Goal: Information Seeking & Learning: Learn about a topic

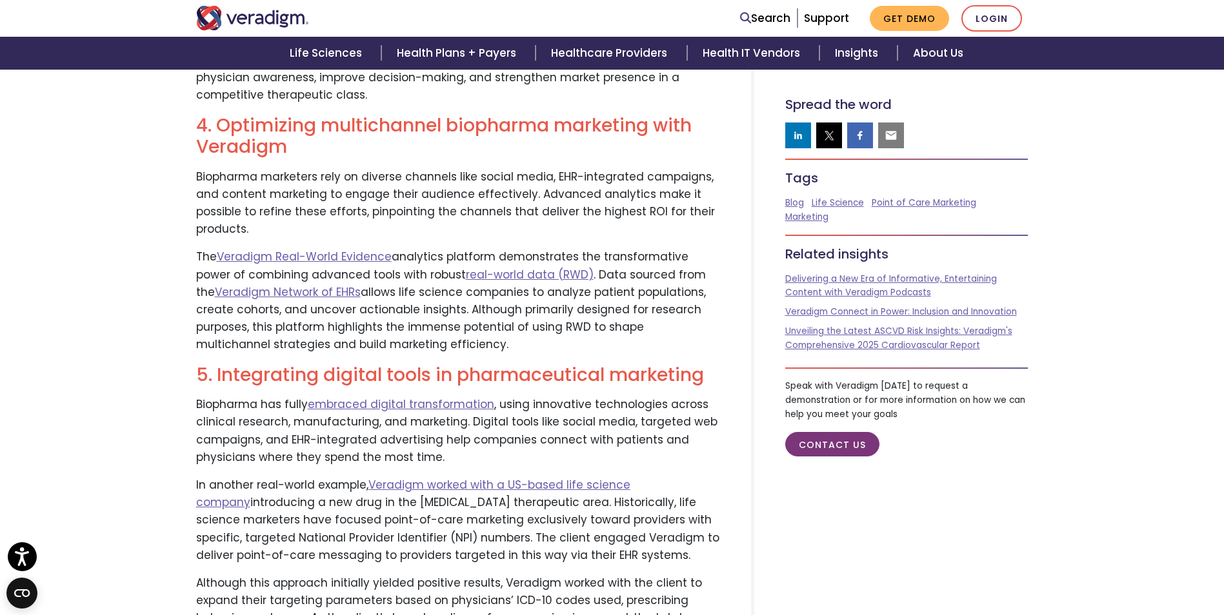
scroll to position [1935, 0]
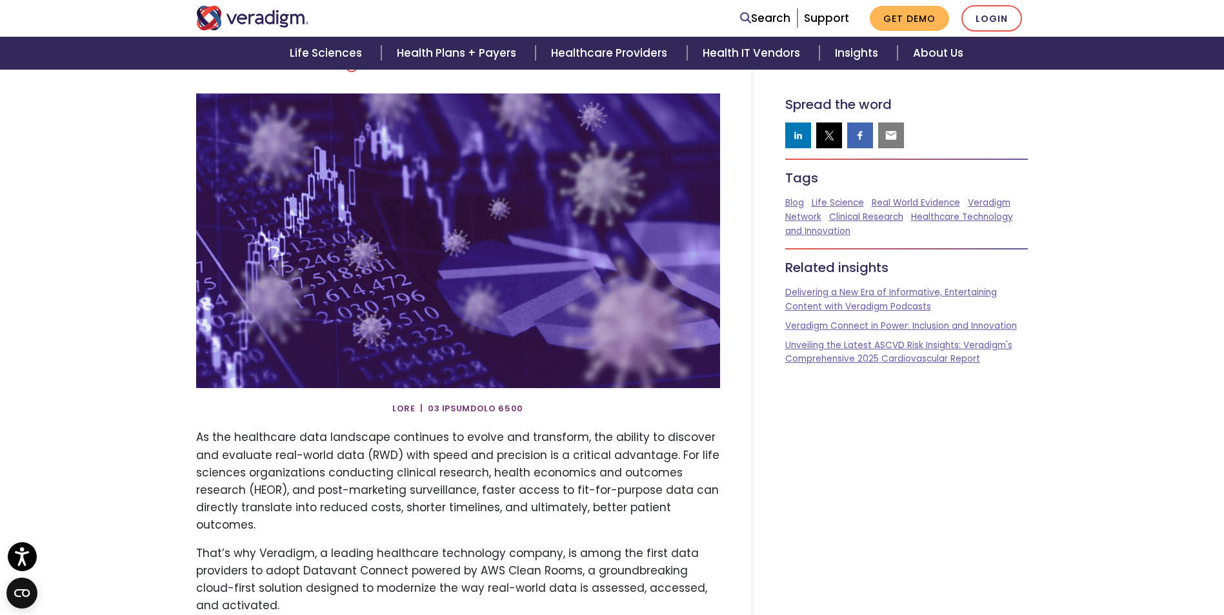
scroll to position [258, 0]
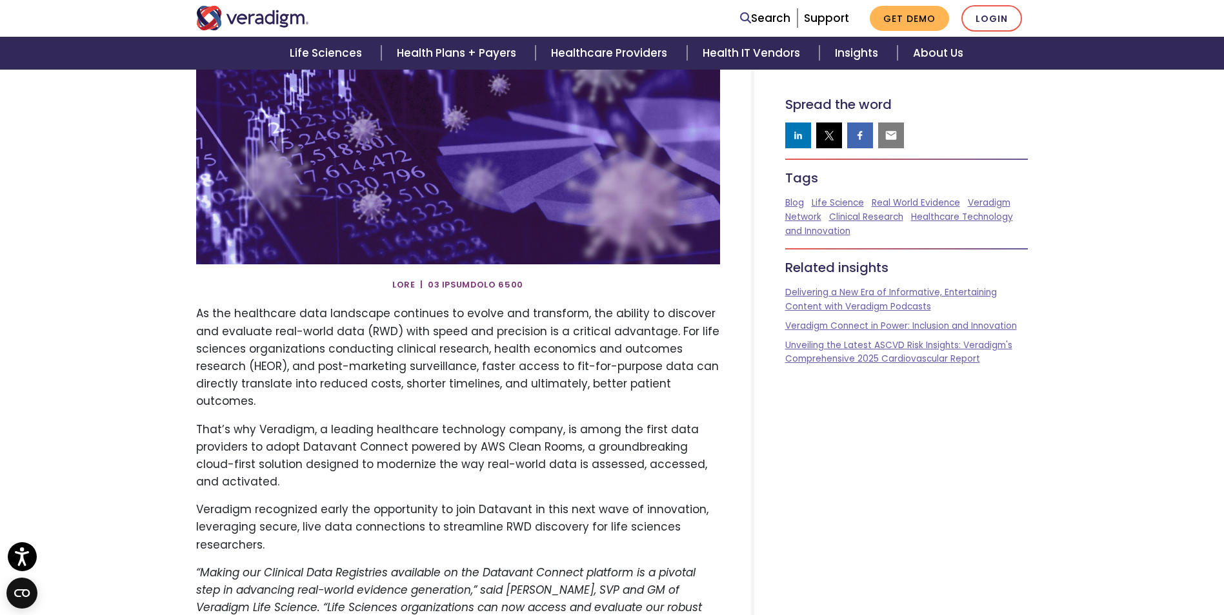
drag, startPoint x: 1143, startPoint y: 281, endPoint x: 1136, endPoint y: 299, distance: 20.0
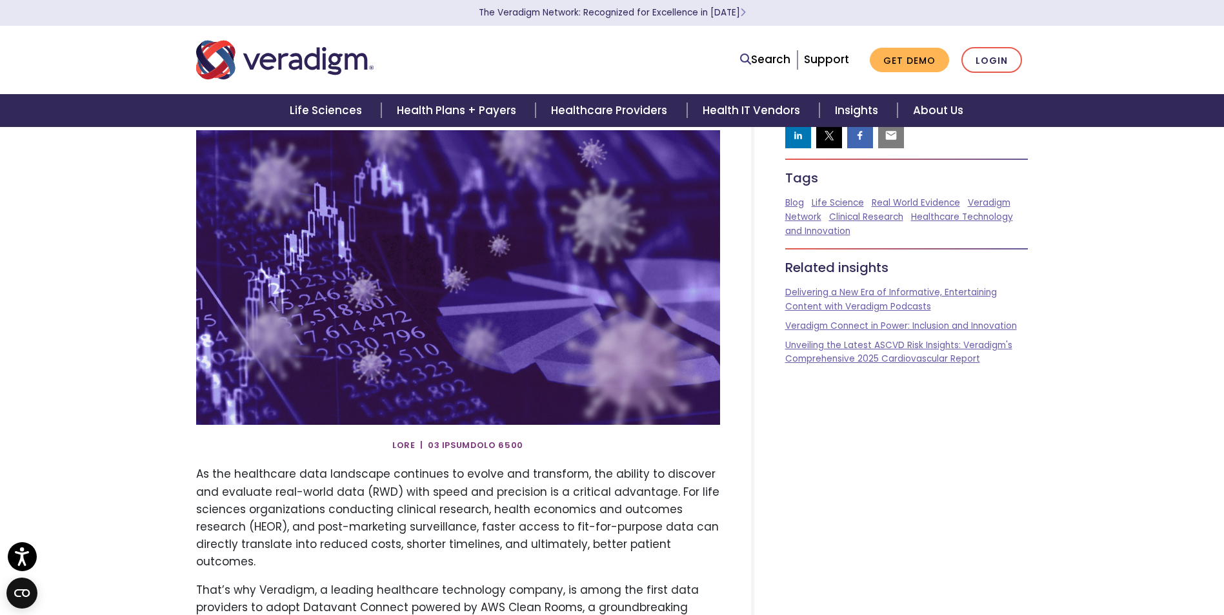
scroll to position [0, 0]
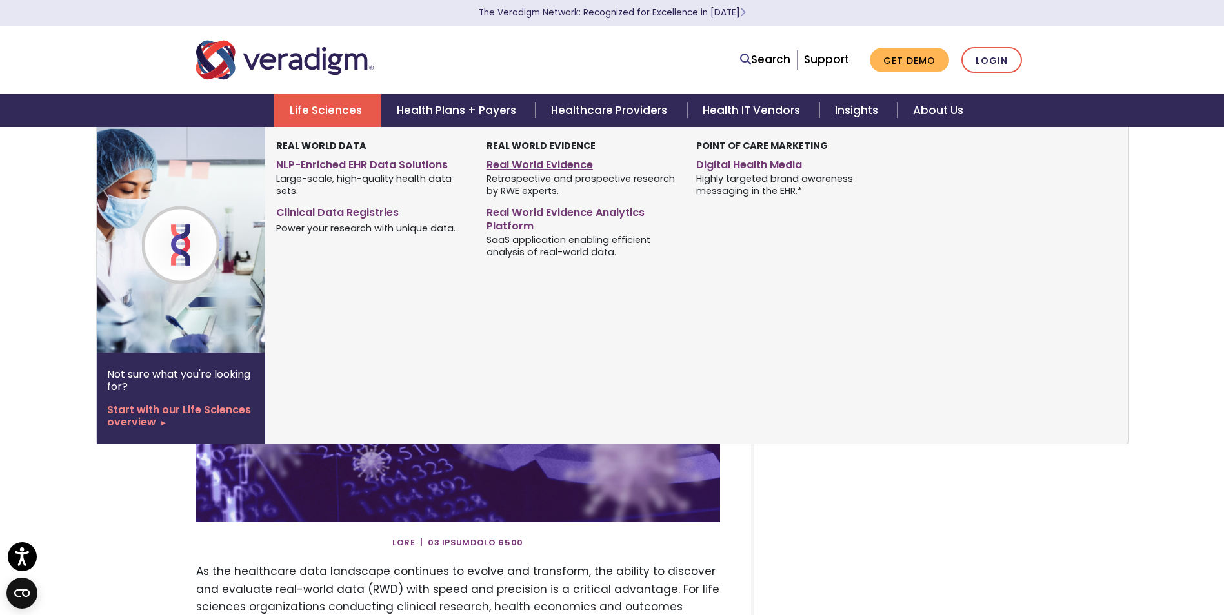
click at [505, 164] on link "Real World Evidence" at bounding box center [581, 163] width 190 height 19
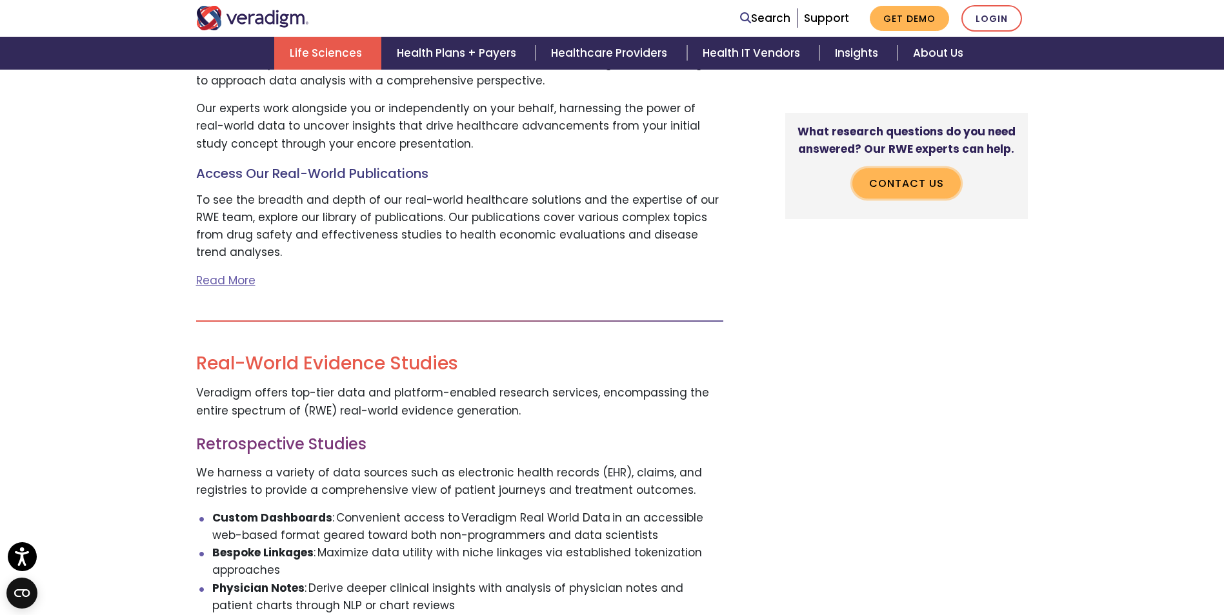
scroll to position [903, 0]
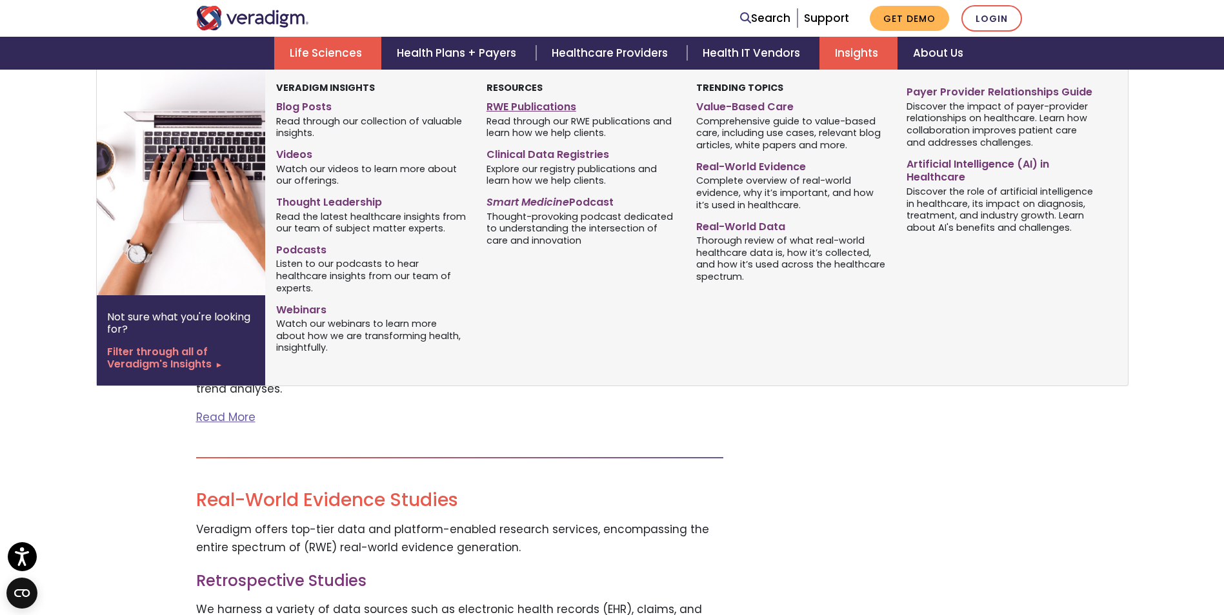
click at [534, 104] on link "RWE Publications" at bounding box center [581, 104] width 190 height 19
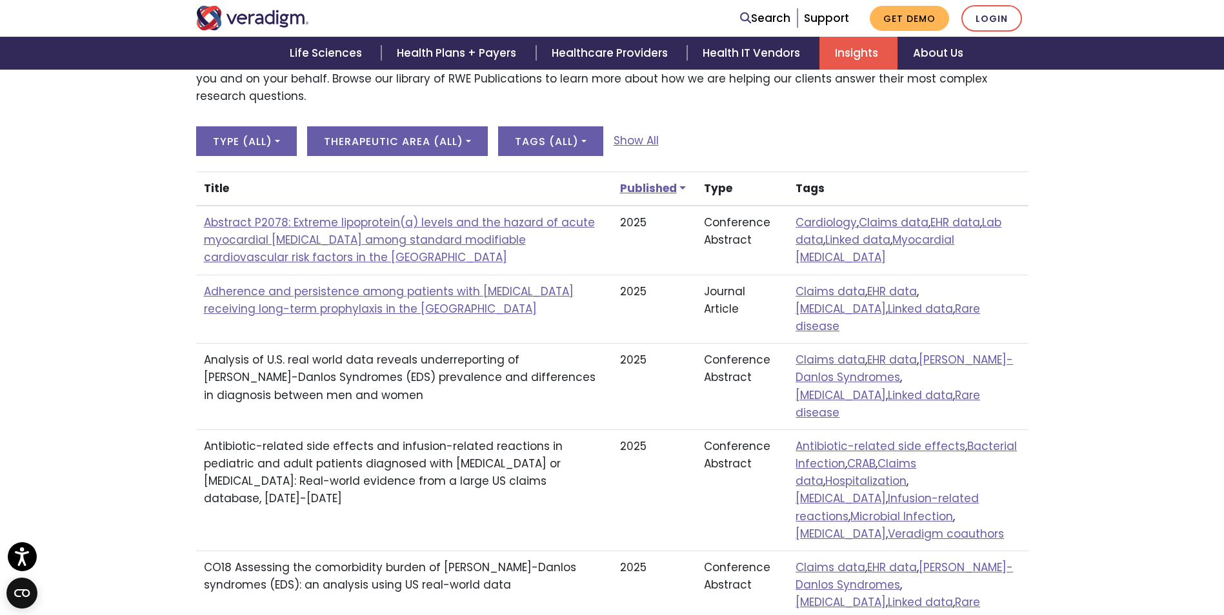
scroll to position [452, 0]
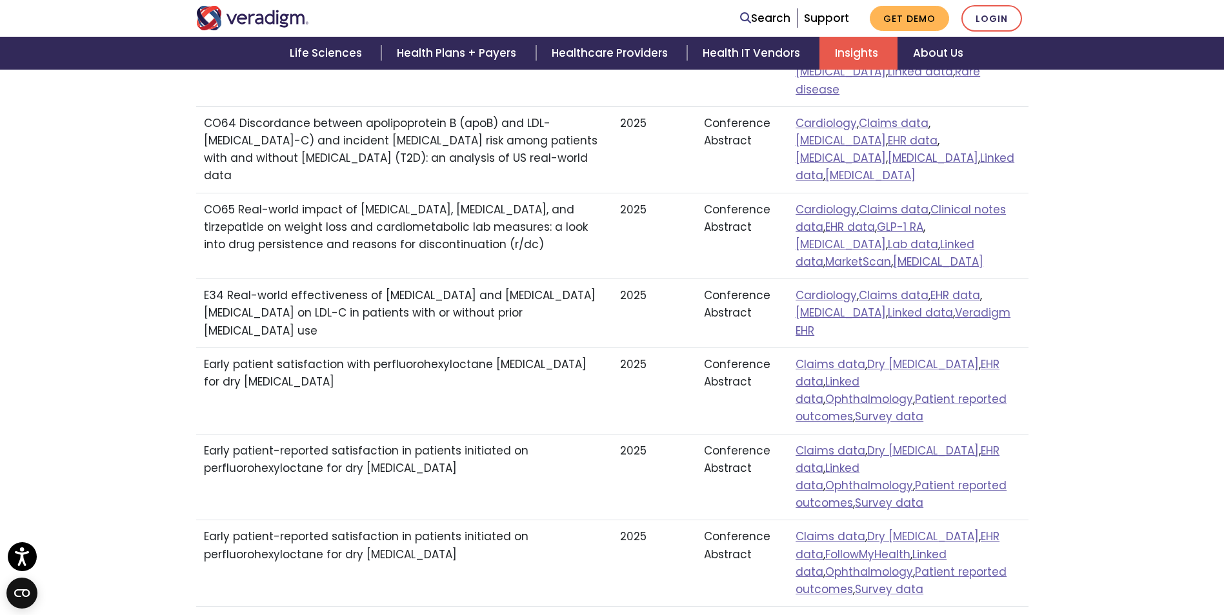
scroll to position [968, 0]
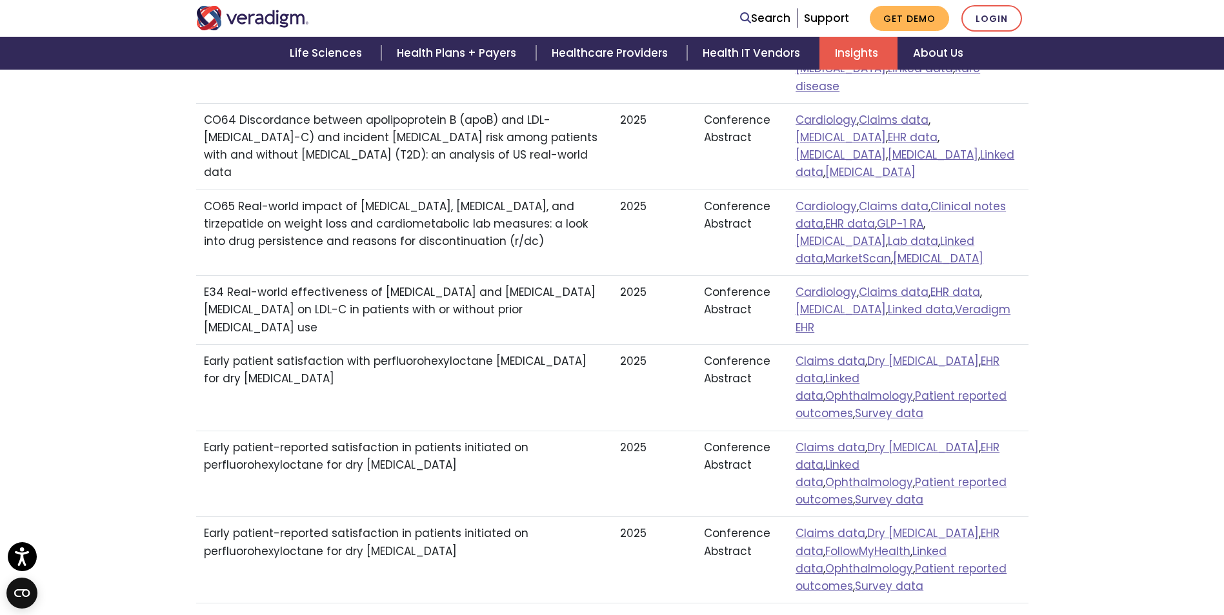
click at [419, 276] on td "E34 Real-world effectiveness of bempedoic acid and bempedoic acid ezetimibe on …" at bounding box center [404, 310] width 416 height 69
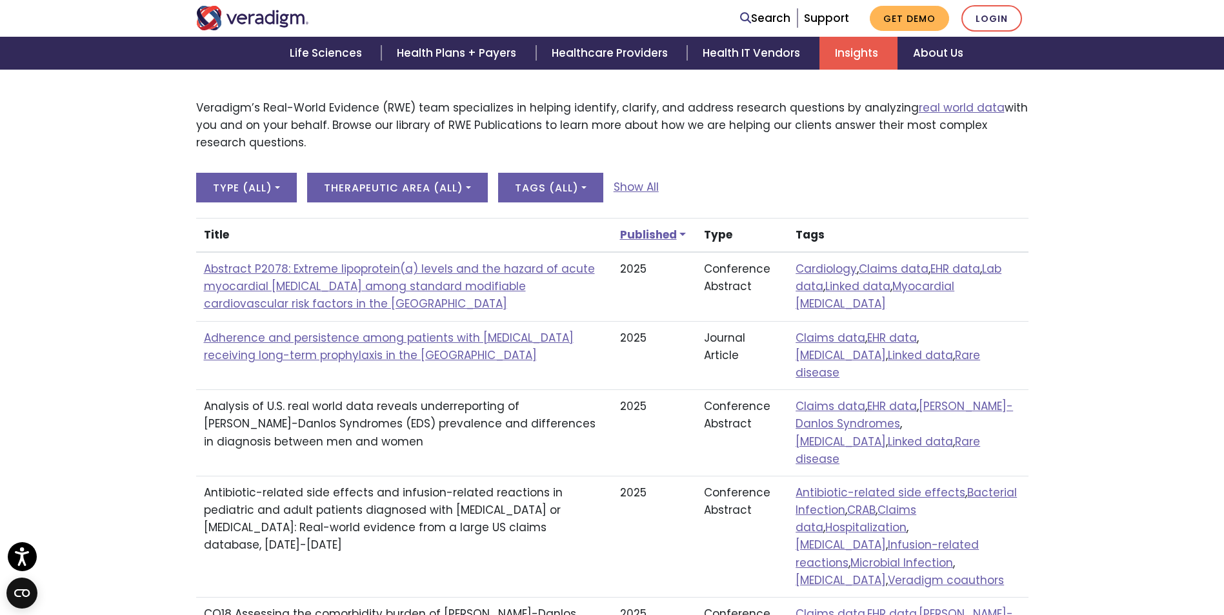
scroll to position [0, 0]
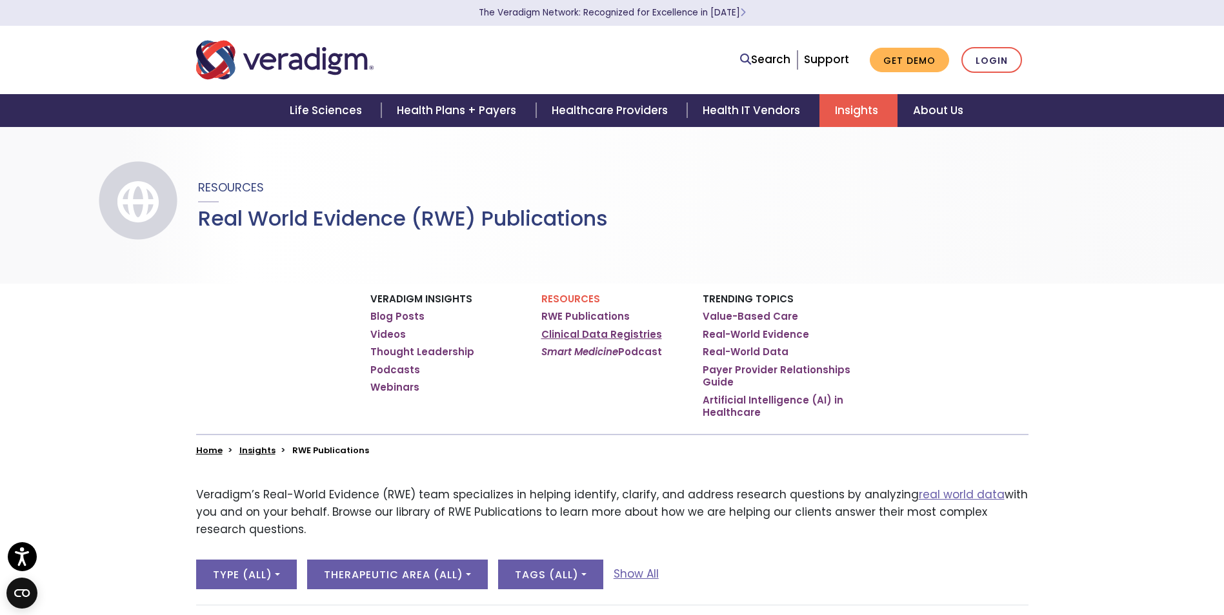
click at [581, 335] on link "Clinical Data Registries" at bounding box center [601, 334] width 121 height 13
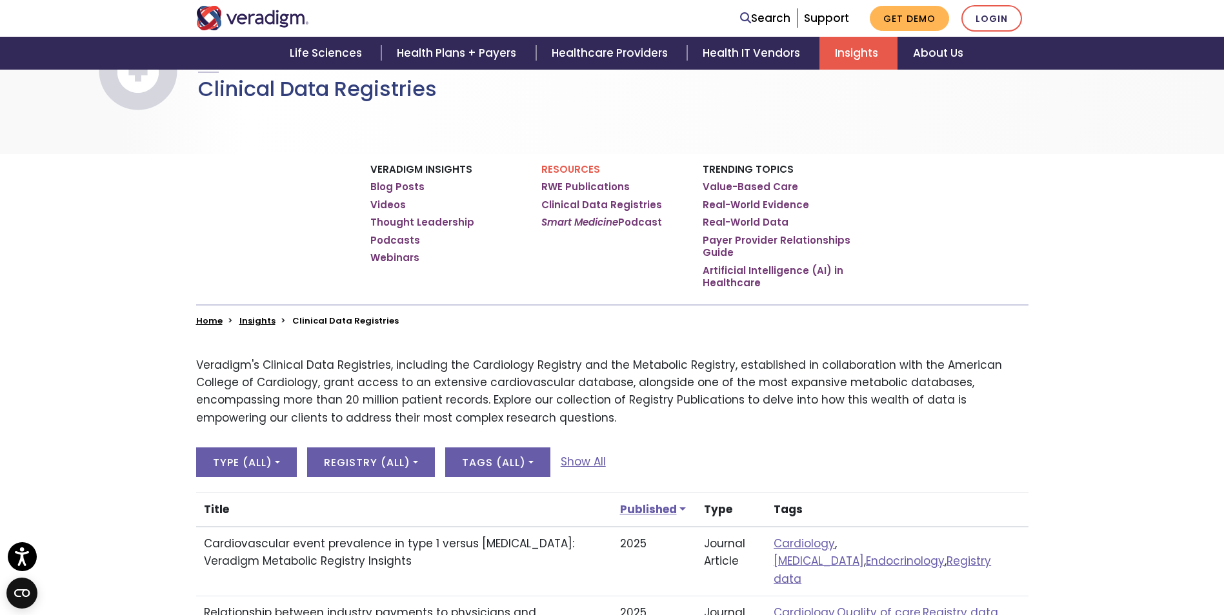
scroll to position [129, 0]
click at [603, 205] on link "Clinical Data Registries" at bounding box center [601, 205] width 121 height 13
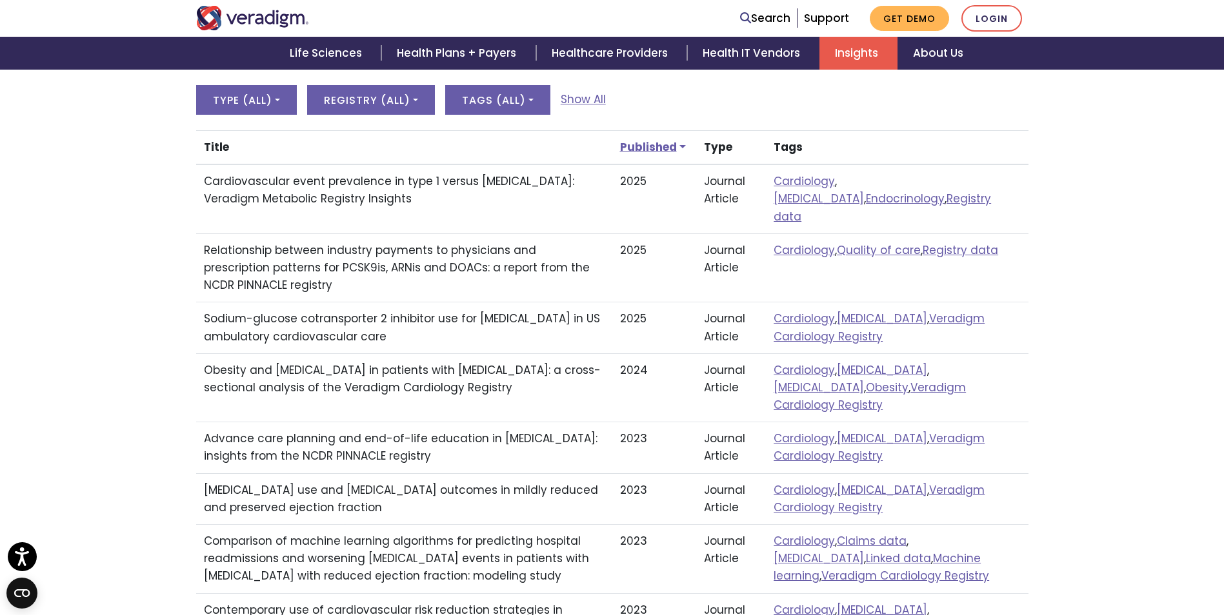
scroll to position [516, 0]
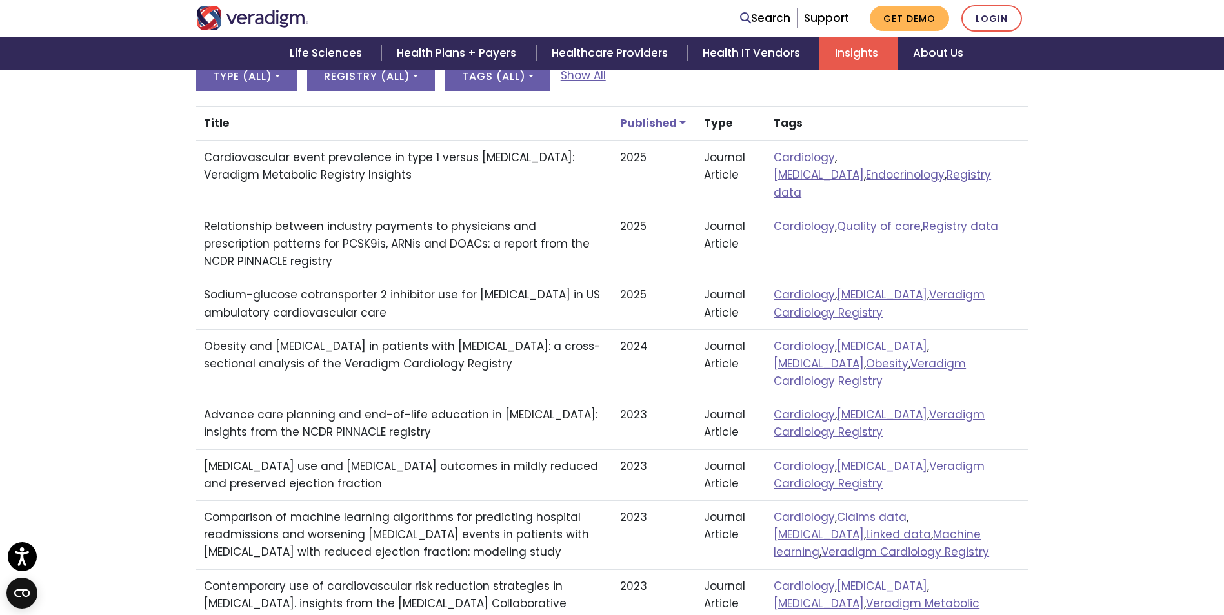
click at [315, 288] on td "Sodium-glucose cotransporter 2 inhibitor use for heart failure in US ambulatory…" at bounding box center [404, 304] width 416 height 51
click at [312, 279] on td "Sodium-glucose cotransporter 2 inhibitor use for heart failure in US ambulatory…" at bounding box center [404, 304] width 416 height 51
click at [314, 217] on td "Relationship between industry payments to physicians and prescription patterns …" at bounding box center [404, 244] width 416 height 69
click at [317, 169] on td "Cardiovascular event prevalence in type 1 versus type 2 diabetes: Veradigm Meta…" at bounding box center [404, 175] width 416 height 69
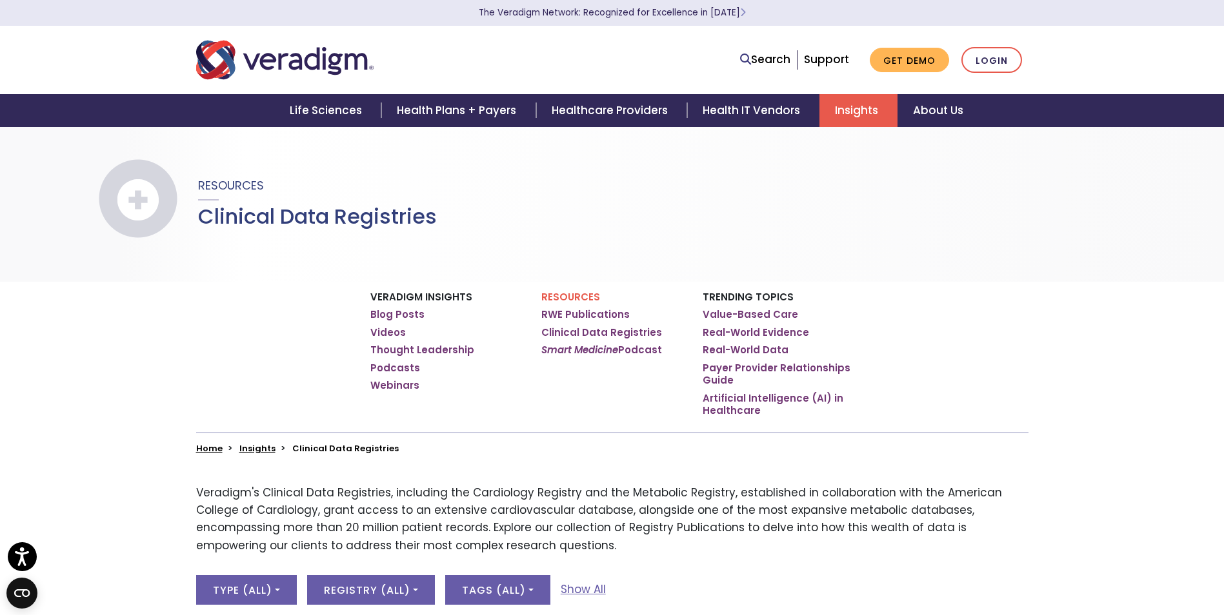
scroll to position [0, 0]
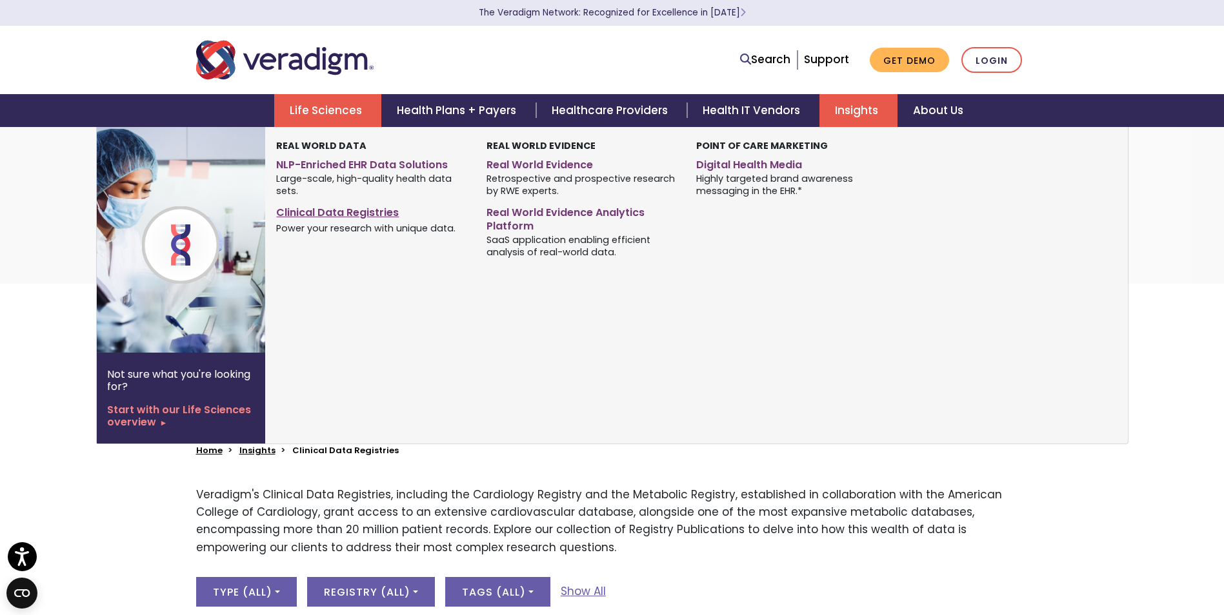
click at [335, 214] on link "Clinical Data Registries" at bounding box center [371, 210] width 190 height 19
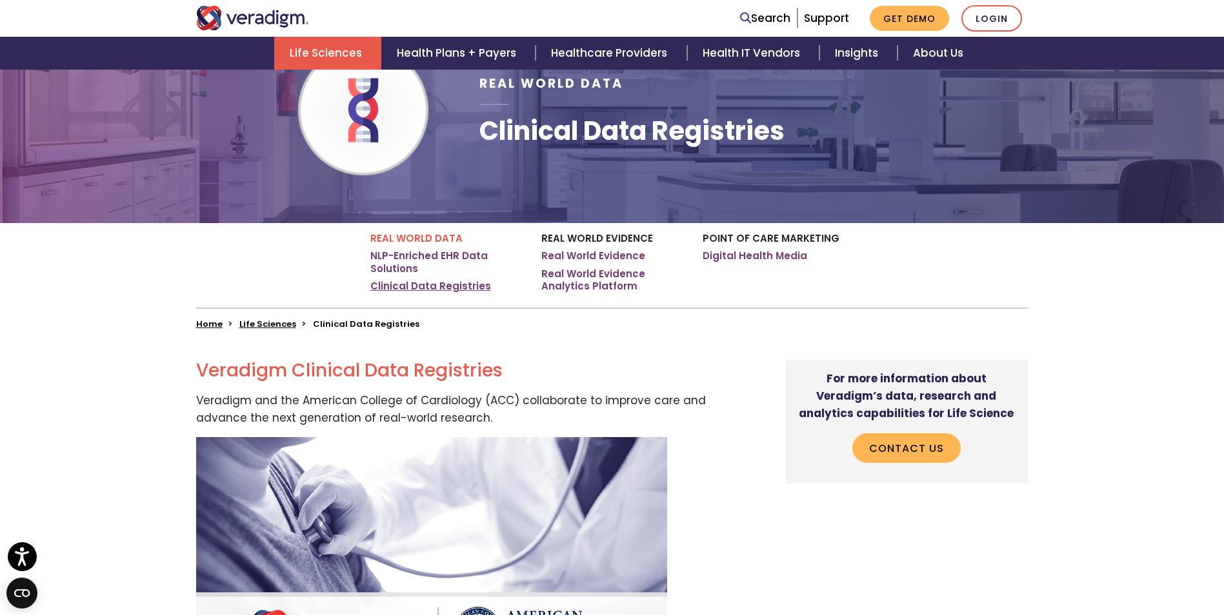
click at [430, 283] on link "Clinical Data Registries" at bounding box center [430, 286] width 121 height 13
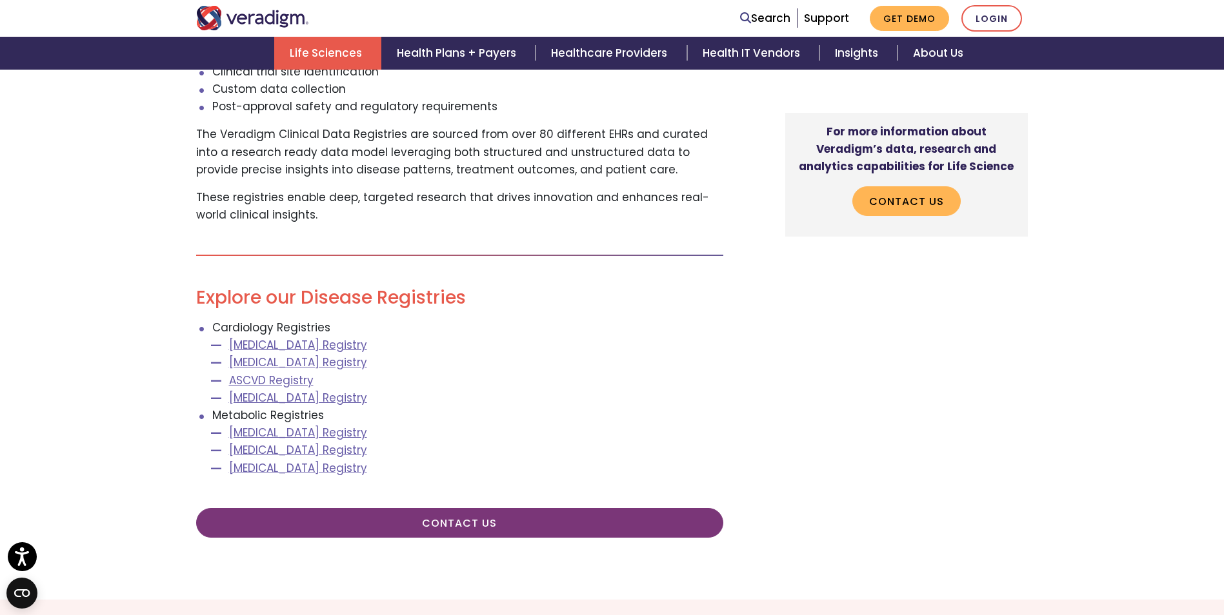
scroll to position [1484, 0]
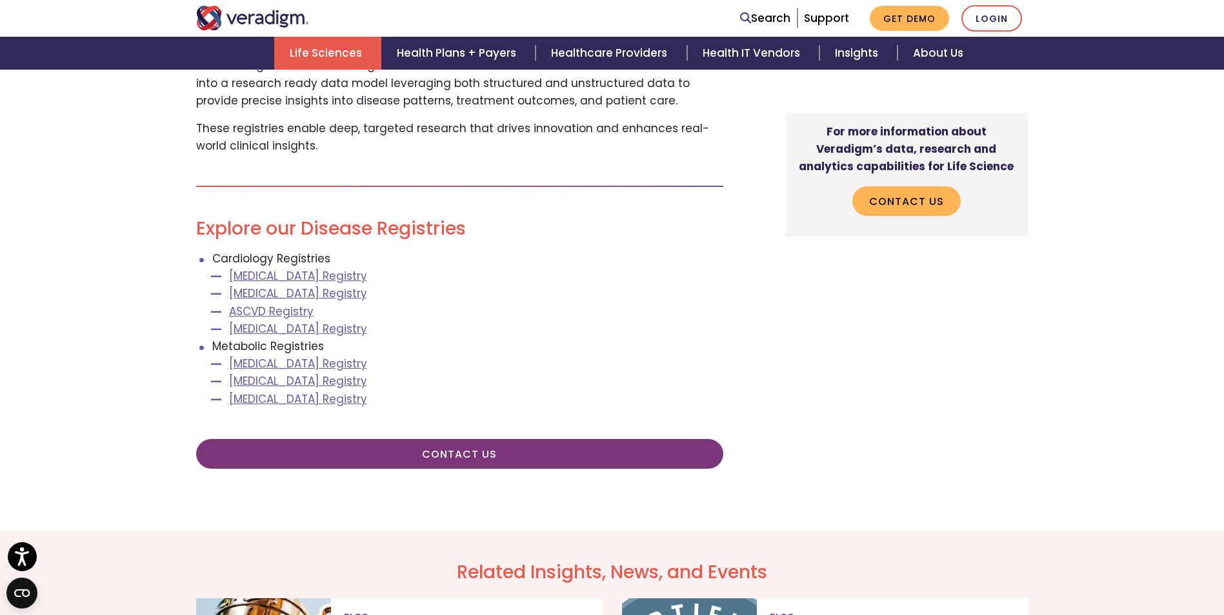
click at [508, 285] on li "[MEDICAL_DATA] Registry" at bounding box center [476, 293] width 494 height 17
click at [852, 50] on link "Insights" at bounding box center [858, 53] width 78 height 33
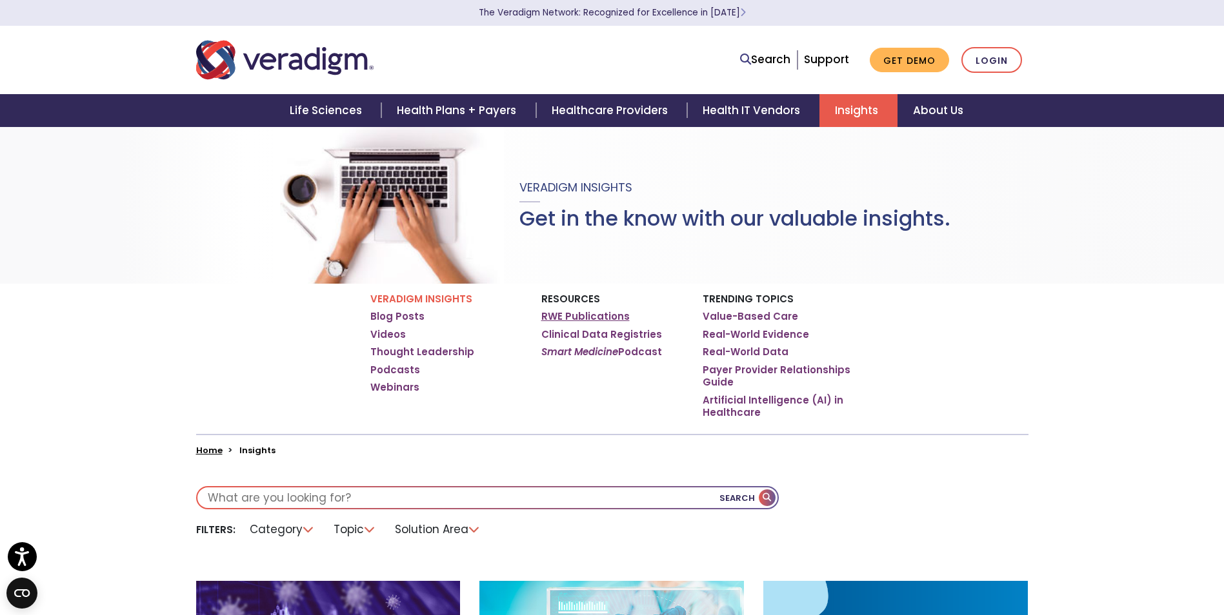
click at [604, 320] on link "RWE Publications" at bounding box center [585, 316] width 88 height 13
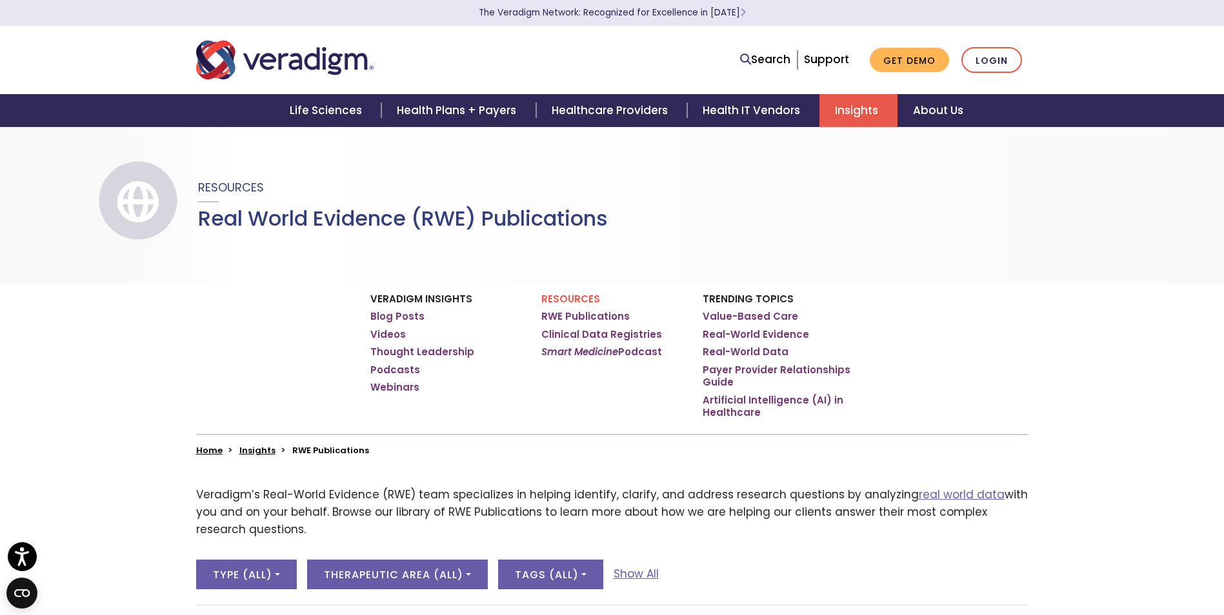
click at [578, 395] on div "Resources RWE Publications Clinical Data Registries Smart Medicine Podcast" at bounding box center [612, 359] width 161 height 150
